Goal: Information Seeking & Learning: Find specific fact

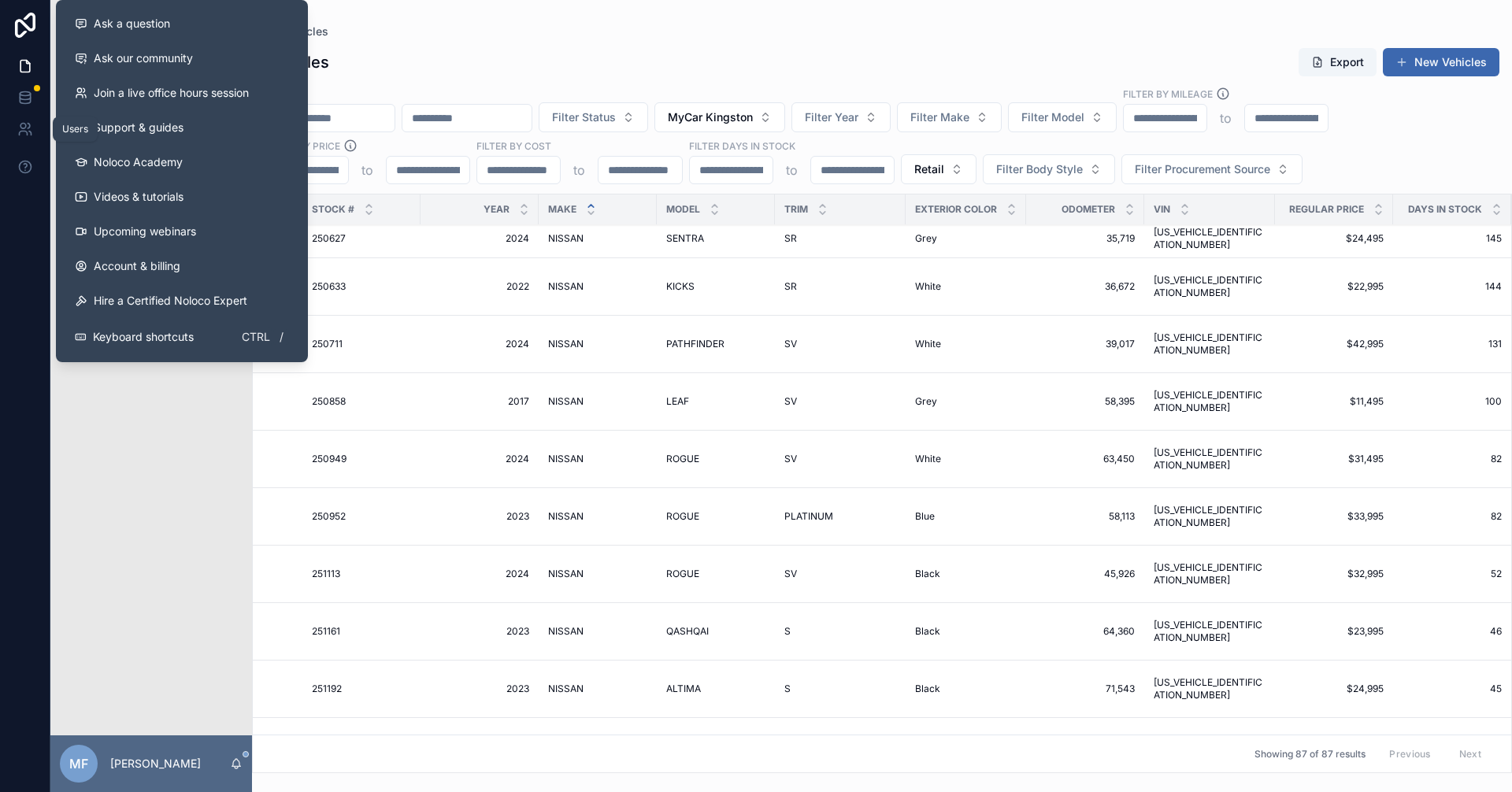
scroll to position [3357, 311]
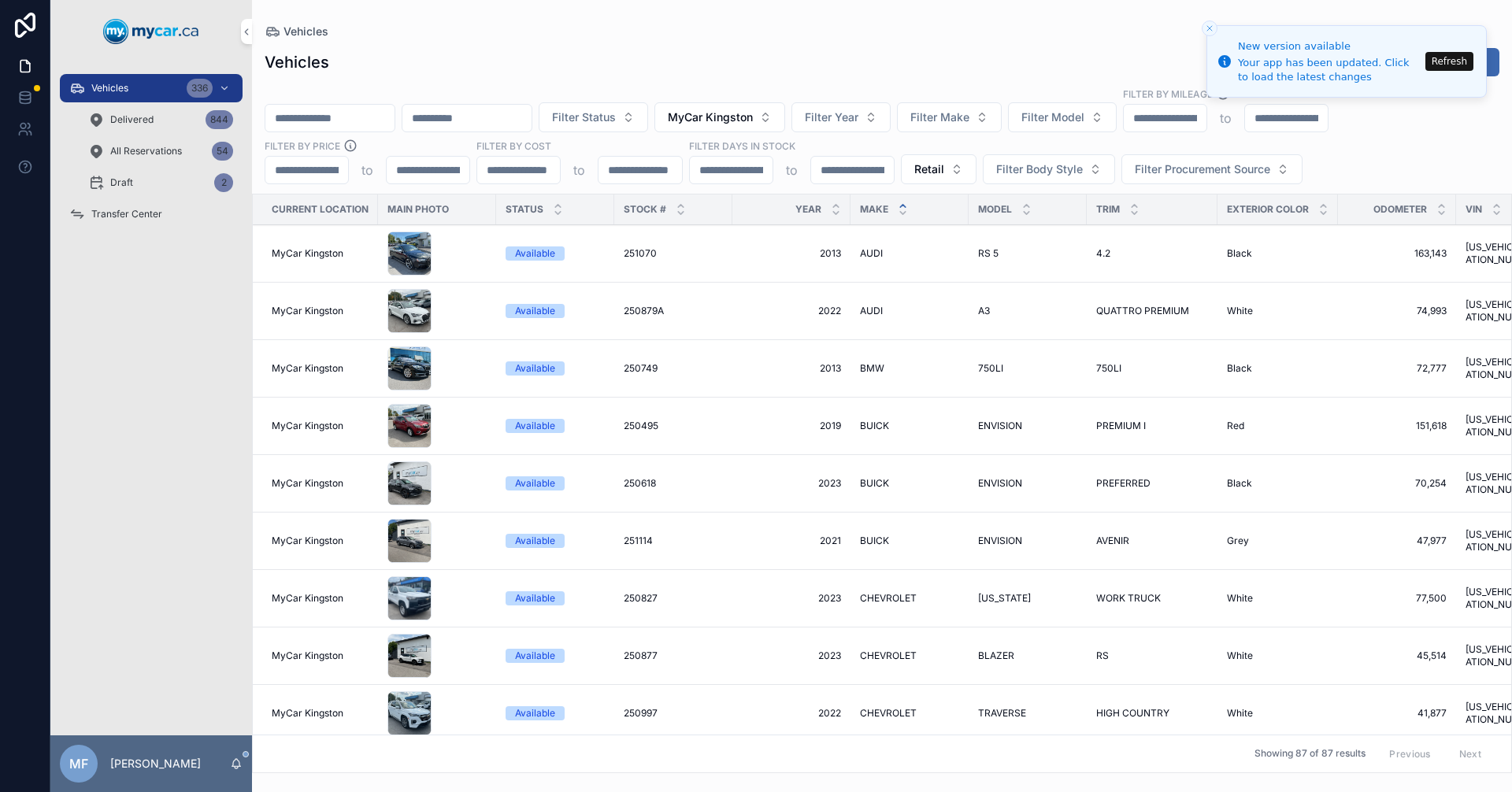
click at [116, 86] on span "Vehicles" at bounding box center [110, 89] width 37 height 13
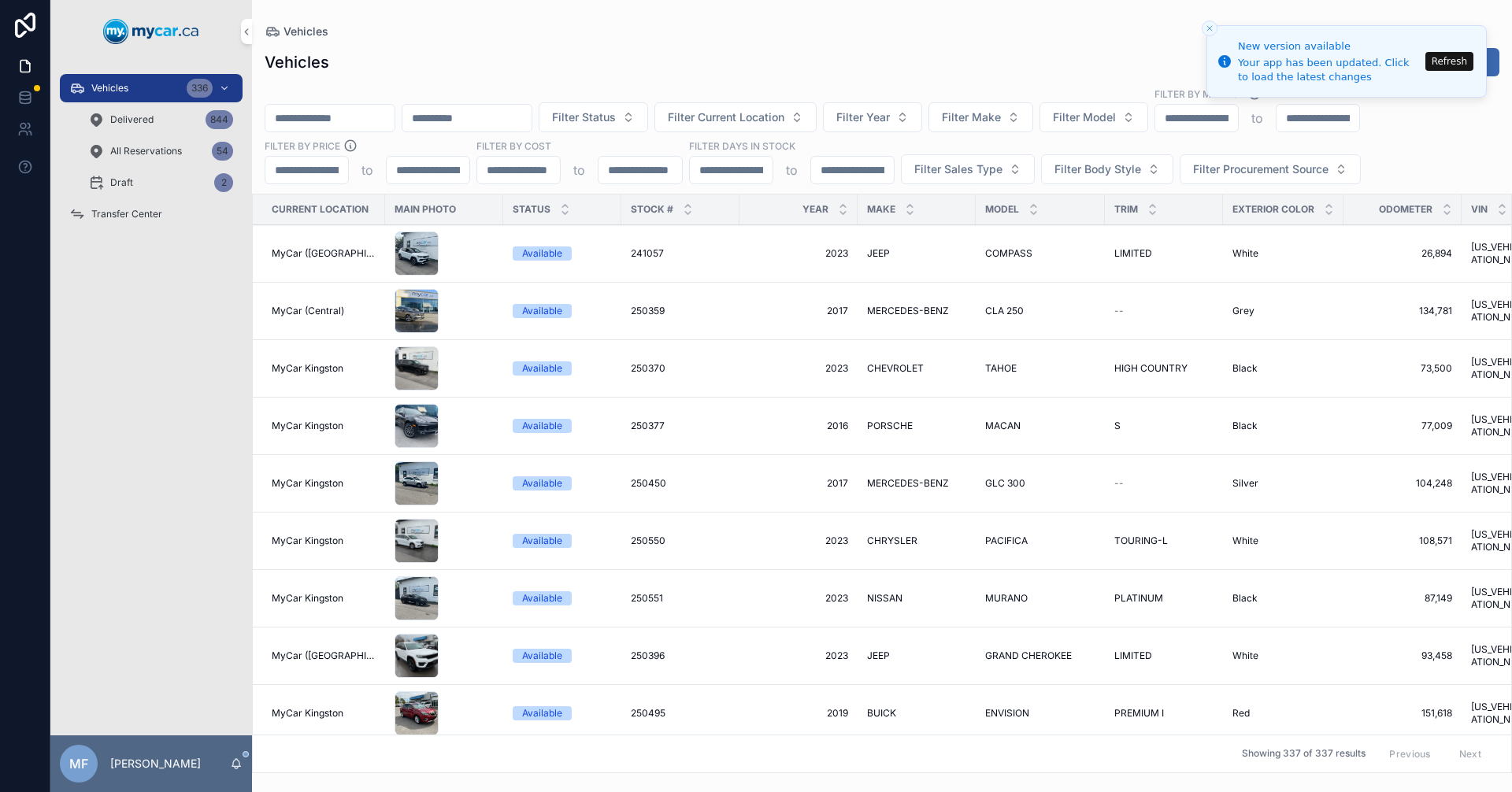
click at [110, 87] on span "Vehicles" at bounding box center [110, 89] width 37 height 13
click at [1450, 59] on button "Refresh" at bounding box center [1450, 61] width 48 height 19
click at [393, 123] on input "scrollable content" at bounding box center [330, 118] width 130 height 22
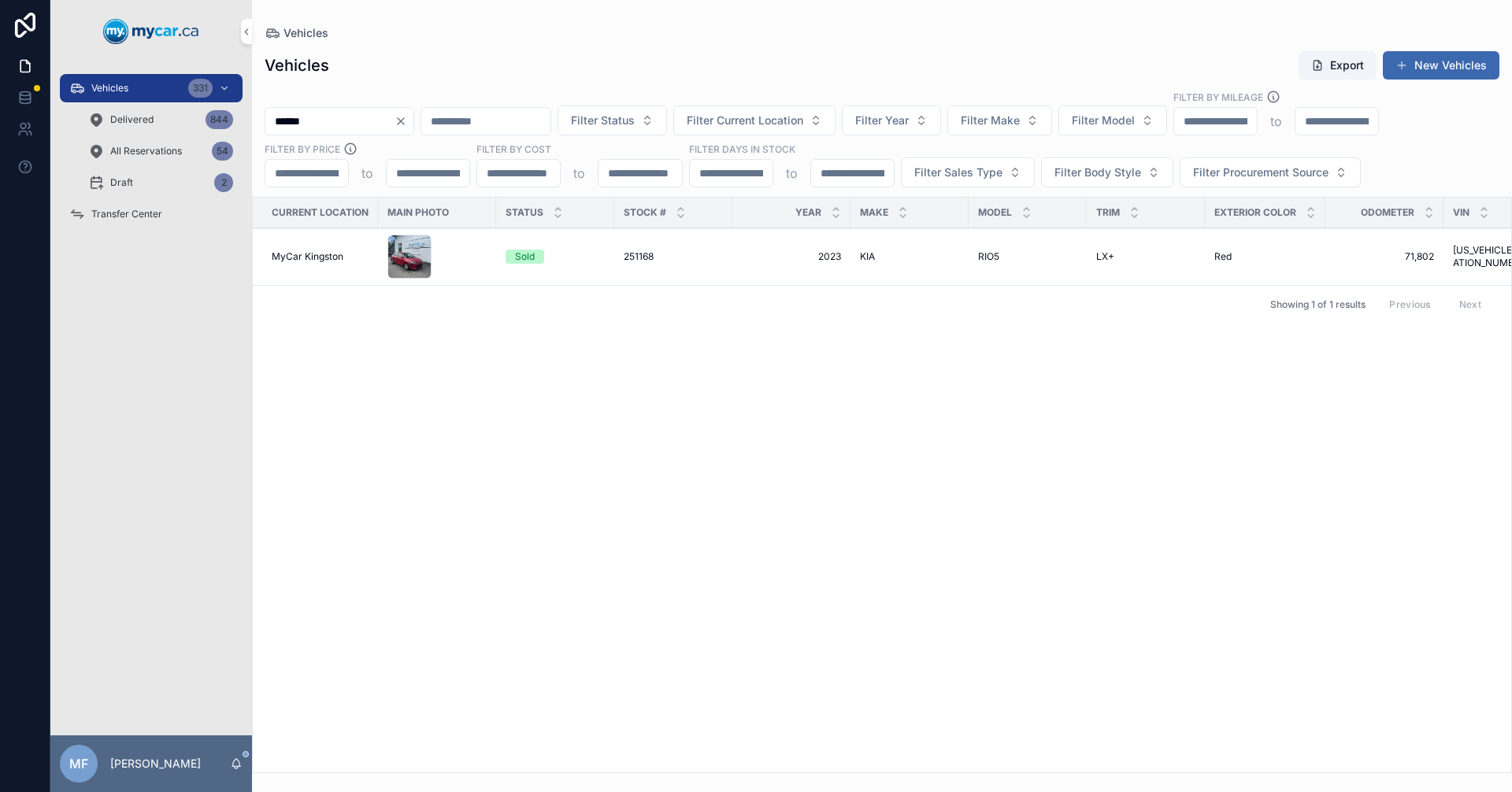
type input "******"
click at [653, 258] on span "251168" at bounding box center [639, 257] width 30 height 13
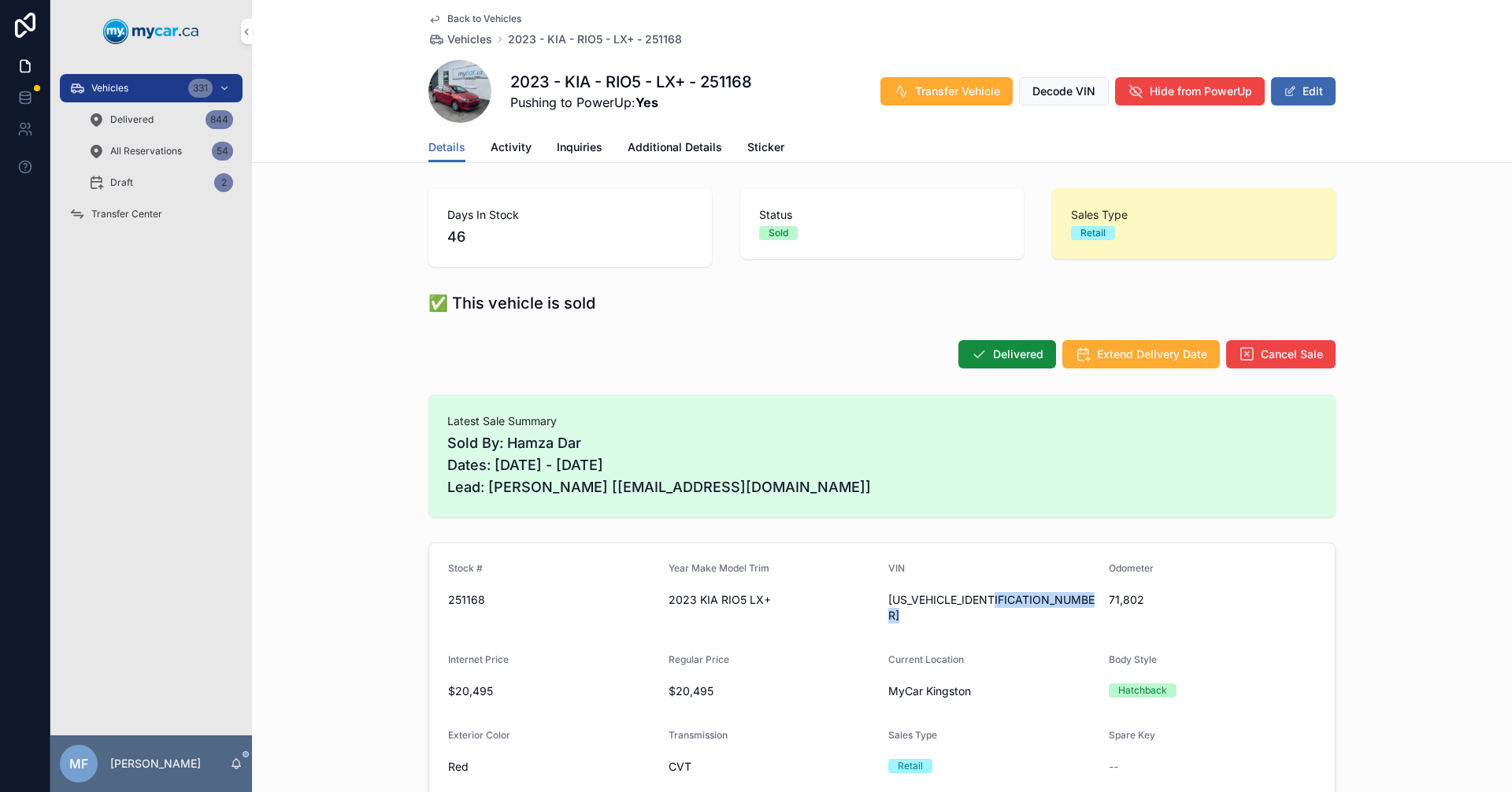
drag, startPoint x: 1008, startPoint y: 597, endPoint x: 886, endPoint y: 595, distance: 122.0
click at [888, 595] on div "[US_VEHICLE_IDENTIFICATION_NUMBER]" at bounding box center [992, 608] width 208 height 32
click at [897, 598] on span "[US_VEHICLE_IDENTIFICATION_NUMBER]" at bounding box center [992, 608] width 208 height 32
copy span "[US_VEHICLE_IDENTIFICATION_NUMBER]"
